Goal: Navigation & Orientation: Find specific page/section

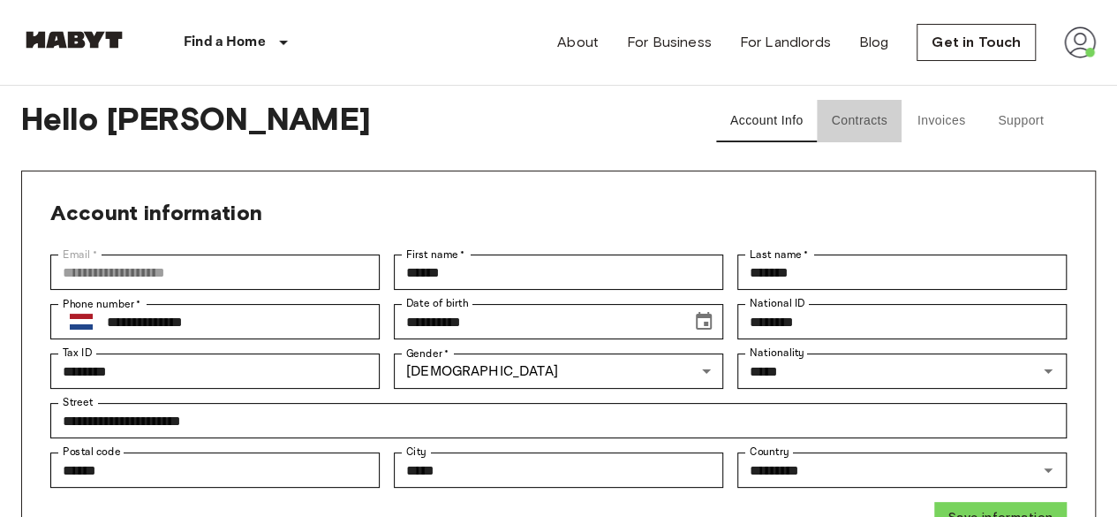
click at [869, 117] on button "Contracts" at bounding box center [859, 121] width 85 height 42
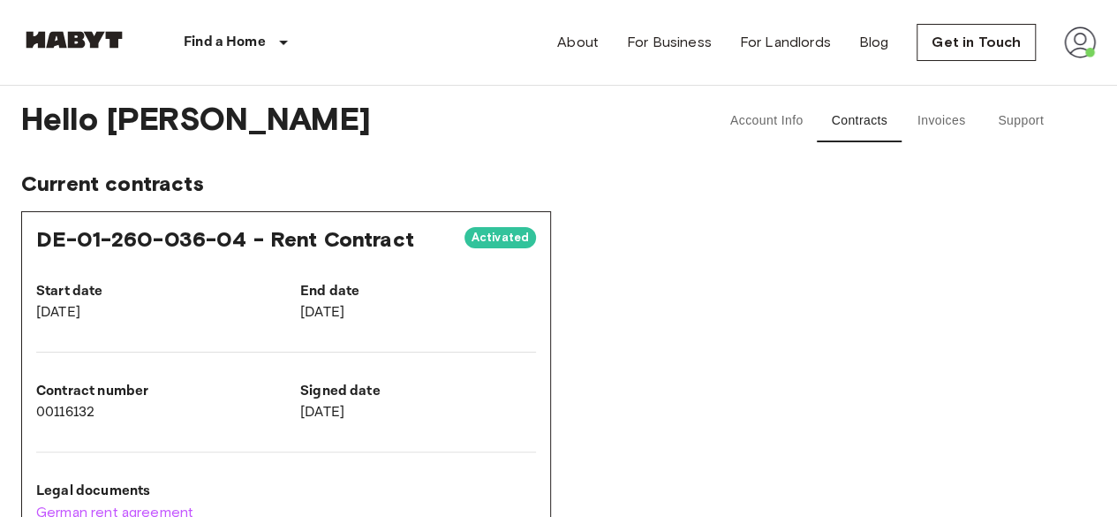
click at [1092, 47] on img at bounding box center [1080, 42] width 32 height 32
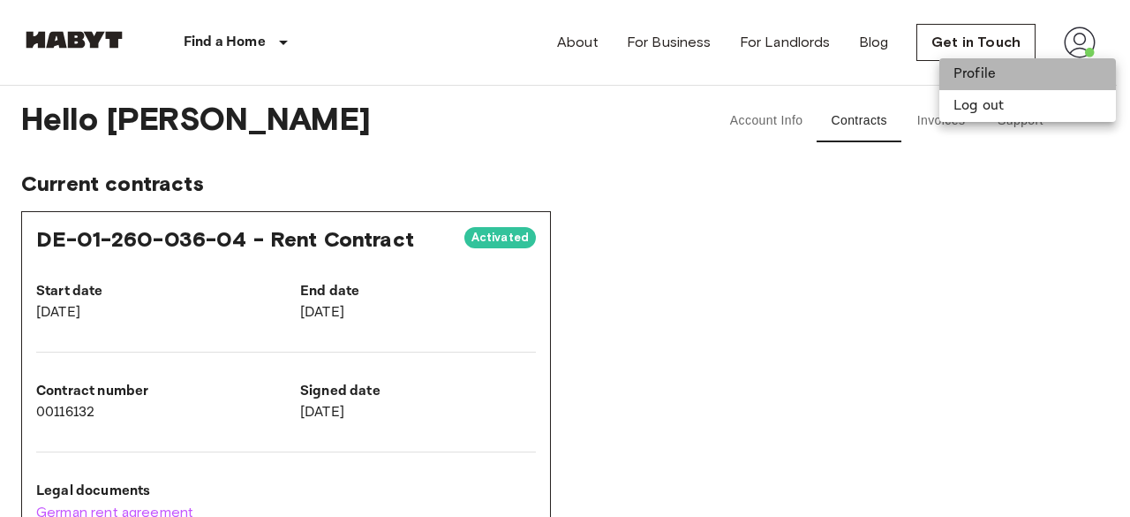
click at [1012, 73] on li "Profile" at bounding box center [1028, 74] width 177 height 32
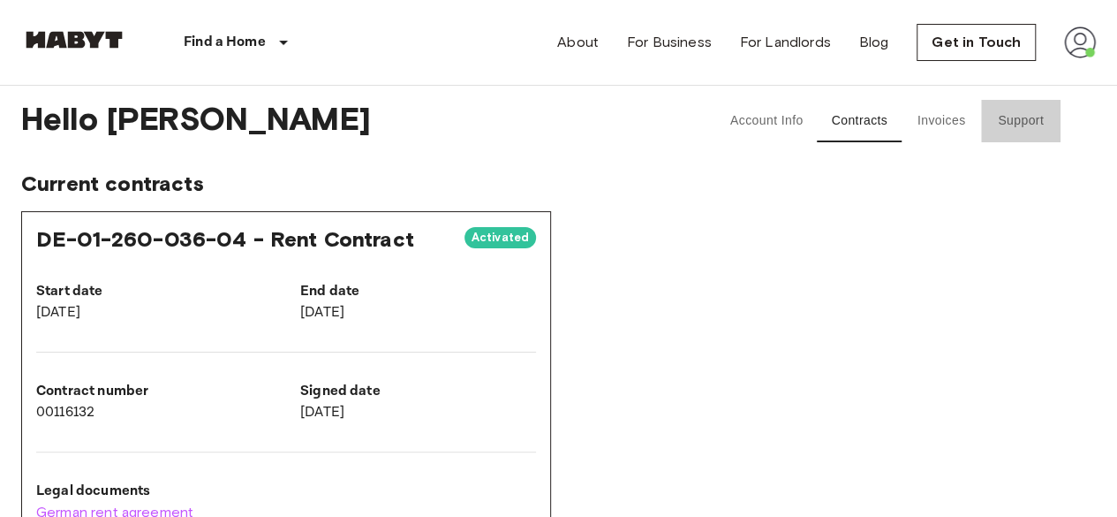
click at [1010, 129] on button "Support" at bounding box center [1020, 121] width 79 height 42
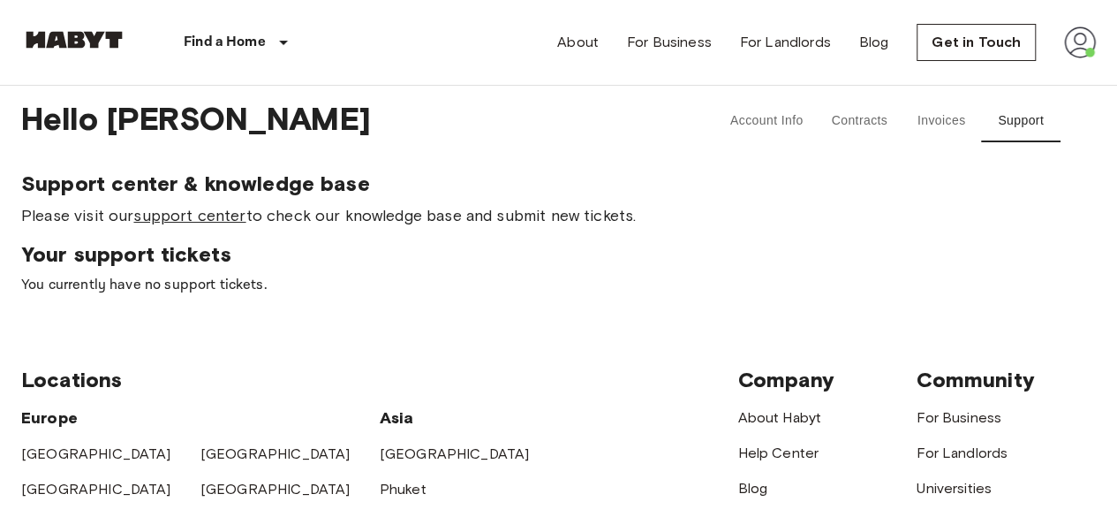
click at [211, 220] on link "support center" at bounding box center [189, 215] width 112 height 19
click at [1056, 47] on div "About For Business For Landlords Blog Get in Touch" at bounding box center [826, 42] width 539 height 85
click at [865, 129] on button "Contracts" at bounding box center [859, 121] width 85 height 42
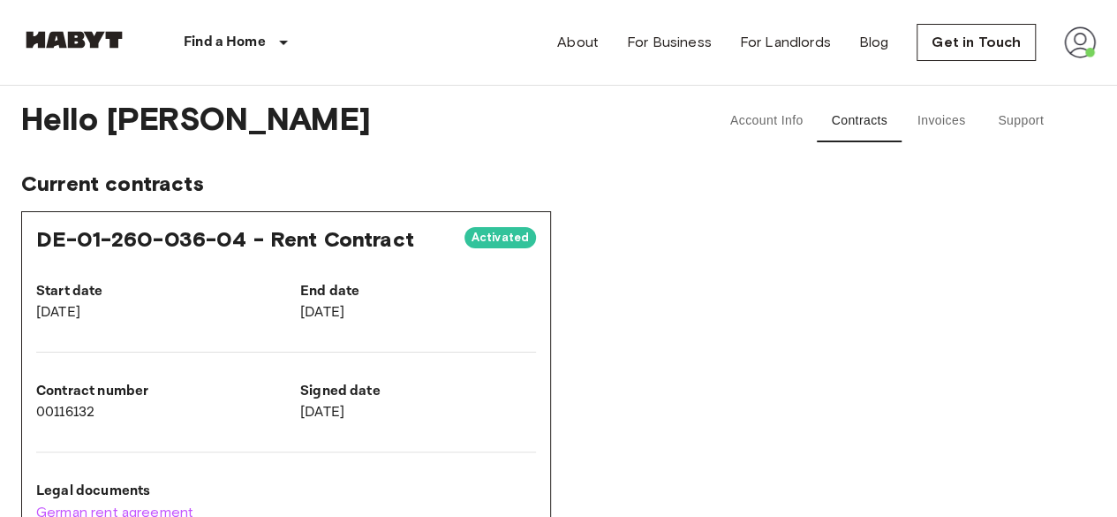
click at [963, 112] on button "Invoices" at bounding box center [941, 121] width 79 height 42
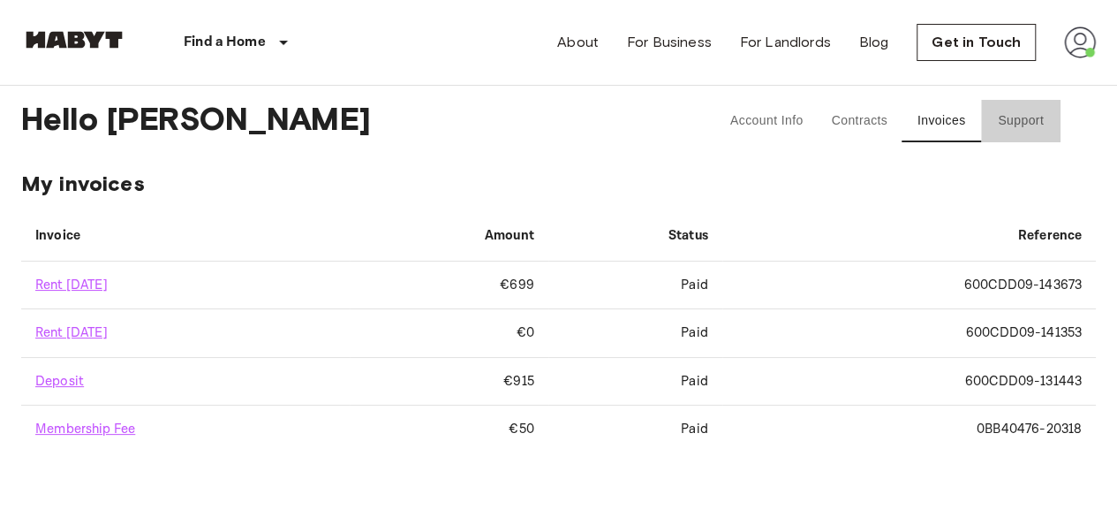
click at [1015, 121] on button "Support" at bounding box center [1020, 121] width 79 height 42
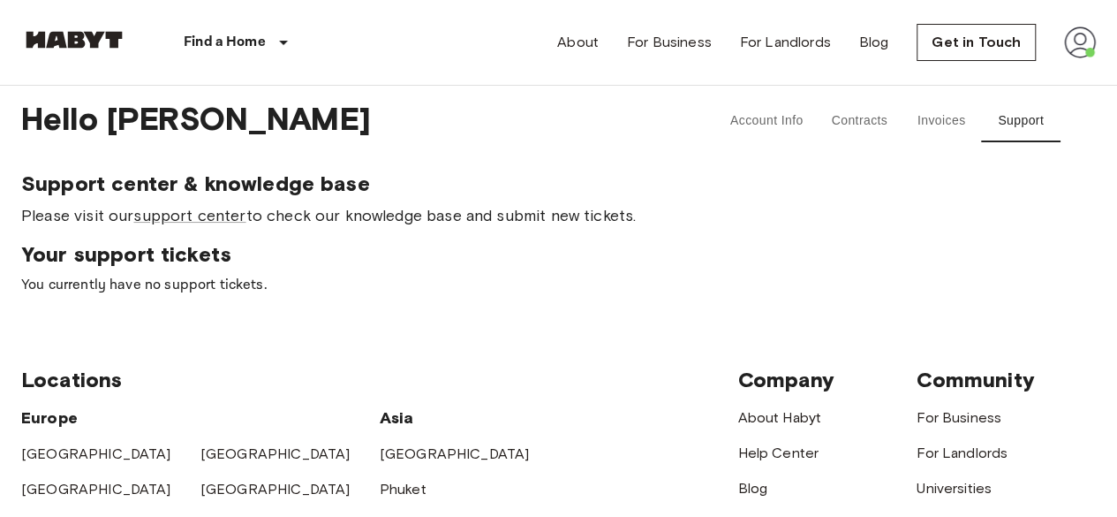
click at [1072, 50] on img at bounding box center [1080, 42] width 32 height 32
